Goal: Task Accomplishment & Management: Use online tool/utility

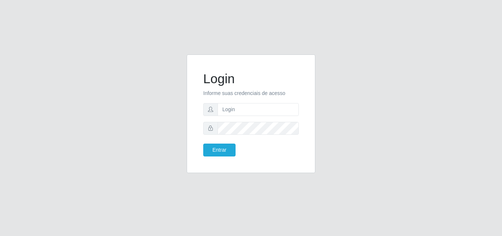
type input "ana@saullus"
click at [228, 149] on button "Entrar" at bounding box center [219, 149] width 32 height 13
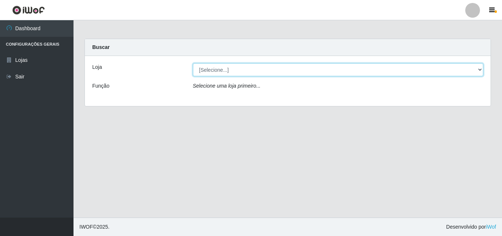
click at [478, 70] on select "[Selecione...] Saullus Supermercados" at bounding box center [338, 69] width 291 height 13
select select "423"
click at [193, 63] on select "[Selecione...] Saullus Supermercados" at bounding box center [338, 69] width 291 height 13
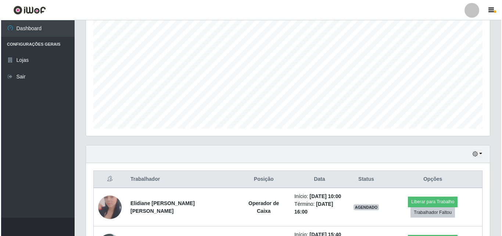
scroll to position [187, 0]
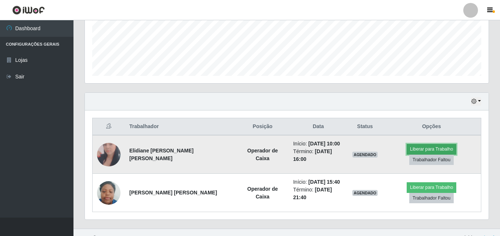
click at [420, 152] on button "Liberar para Trabalho" at bounding box center [432, 149] width 50 height 10
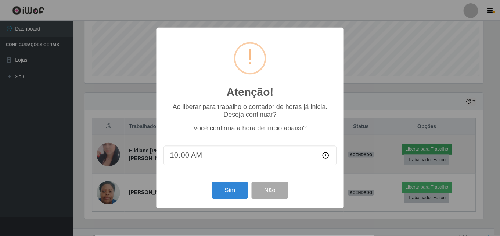
scroll to position [153, 400]
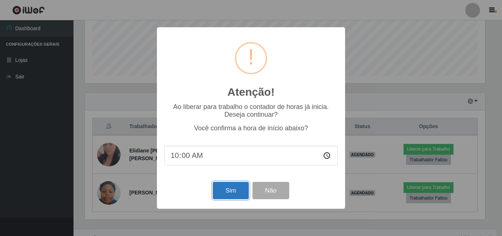
click at [235, 187] on button "Sim" at bounding box center [231, 190] width 36 height 17
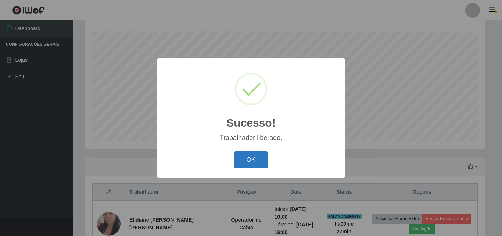
click at [254, 156] on button "OK" at bounding box center [251, 159] width 34 height 17
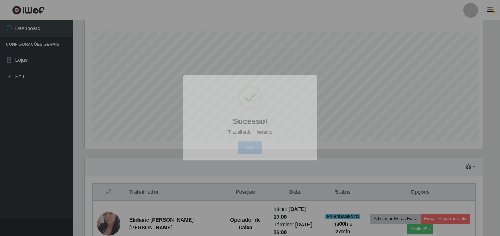
scroll to position [153, 404]
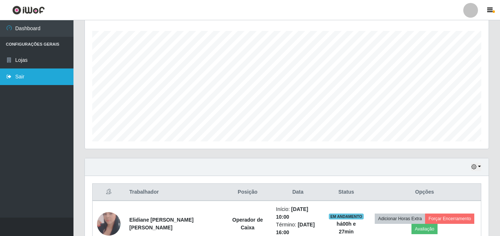
click at [41, 79] on link "Sair" at bounding box center [37, 76] width 74 height 17
